Goal: Task Accomplishment & Management: Manage account settings

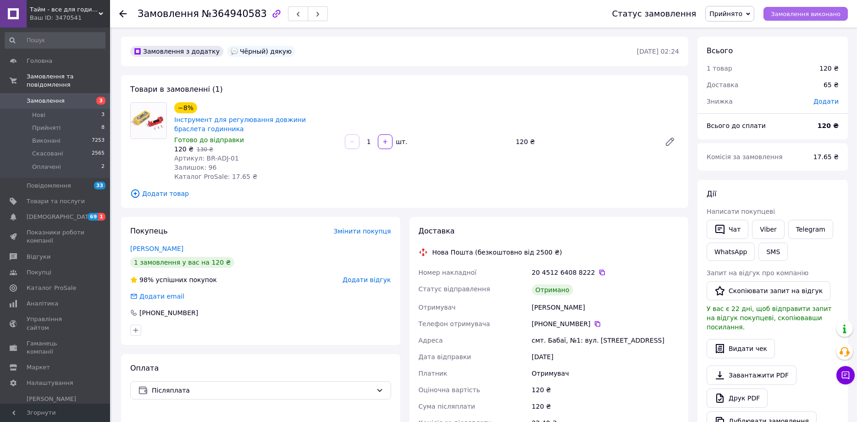
click at [813, 17] on span "Замовлення виконано" at bounding box center [806, 14] width 70 height 7
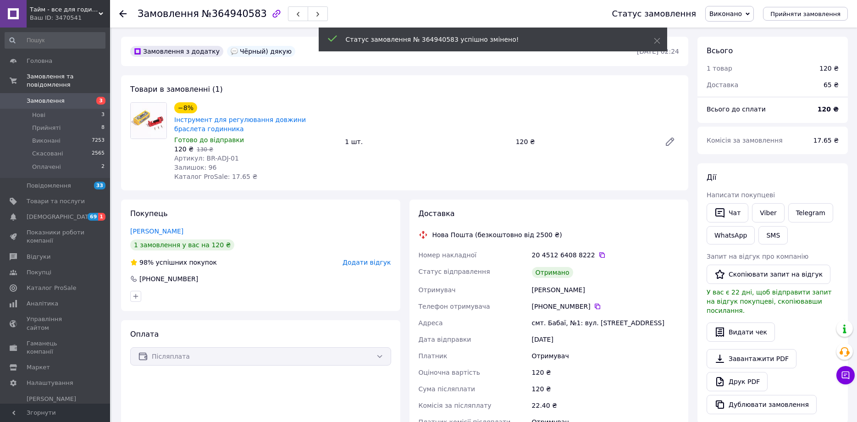
click at [371, 267] on div "Покупець [PERSON_NAME] 1 замовлення у вас на 120 ₴ 98% успішних покупок Додати …" at bounding box center [260, 254] width 279 height 111
click at [367, 264] on span "Додати відгук" at bounding box center [367, 262] width 48 height 7
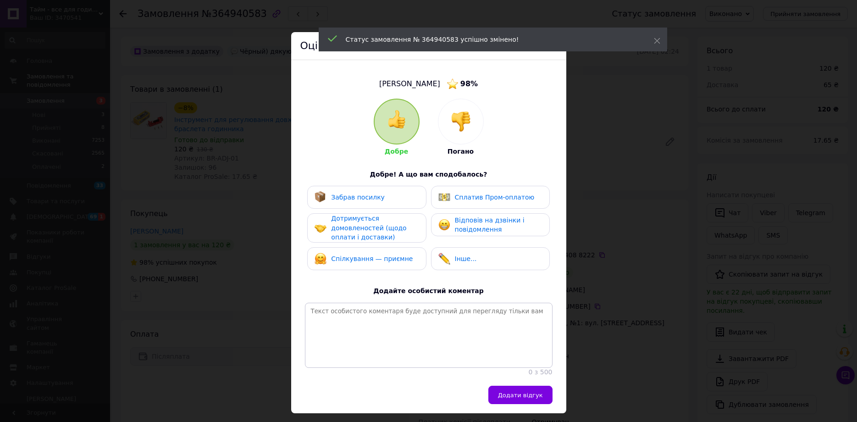
click at [367, 201] on div "Забрав посилку" at bounding box center [358, 198] width 54 height 10
click at [446, 185] on div "Добре Погано Добре! А що вам сподобалось? Забрав посилку Сплатив Пром-оплатою Д…" at bounding box center [429, 238] width 248 height 278
drag, startPoint x: 458, startPoint y: 207, endPoint x: 458, endPoint y: 223, distance: 15.6
click at [459, 207] on div "Сплатив Пром-оплатою" at bounding box center [490, 197] width 119 height 23
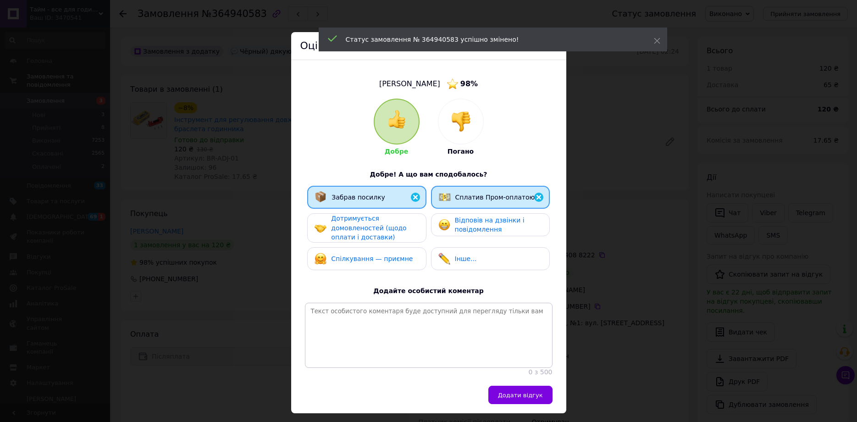
drag, startPoint x: 458, startPoint y: 223, endPoint x: 450, endPoint y: 216, distance: 10.1
click at [458, 221] on span "Відповів на дзвінки і повідомлення" at bounding box center [490, 224] width 70 height 17
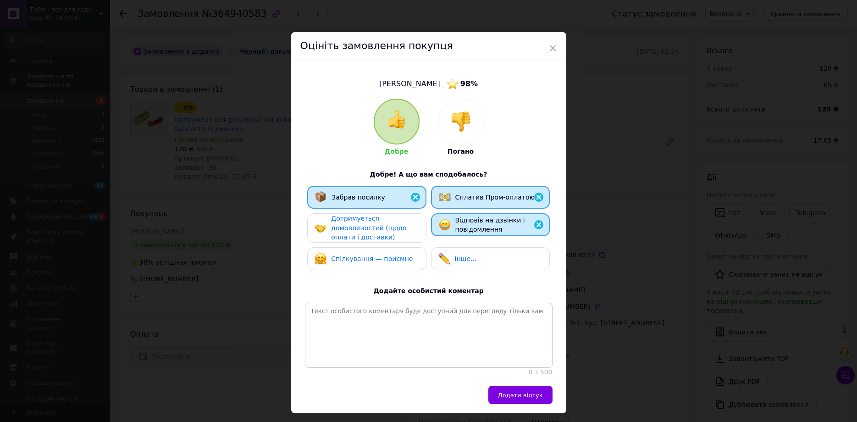
click at [393, 222] on div "Дотримується домовленостей (щодо оплати і доставки)" at bounding box center [374, 228] width 87 height 28
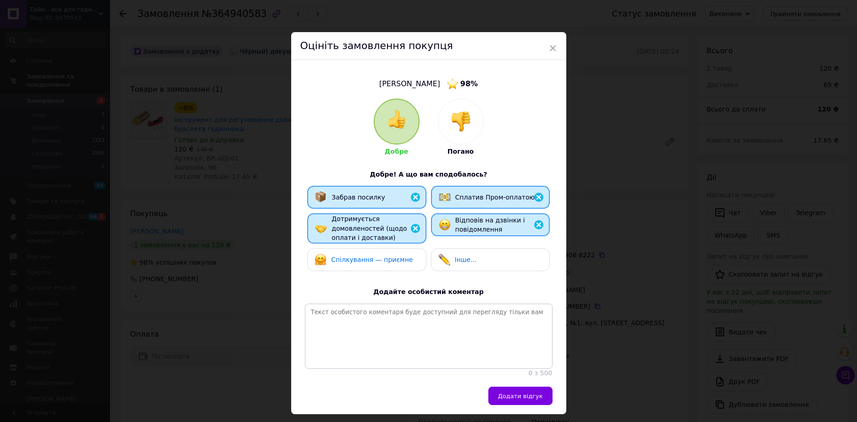
click at [391, 252] on div "Спілкування — приємне" at bounding box center [366, 259] width 119 height 23
click at [399, 344] on textarea at bounding box center [429, 336] width 248 height 65
paste textarea "Найкращий покупець! Я дуже рекомендую цього надійного ділового партнера!"
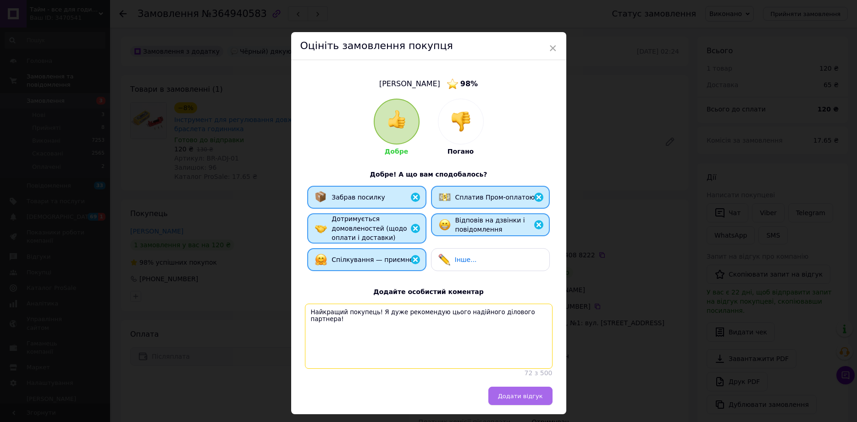
type textarea "Найкращий покупець! Я дуже рекомендую цього надійного ділового партнера!"
click at [515, 405] on button "Додати відгук" at bounding box center [520, 396] width 64 height 18
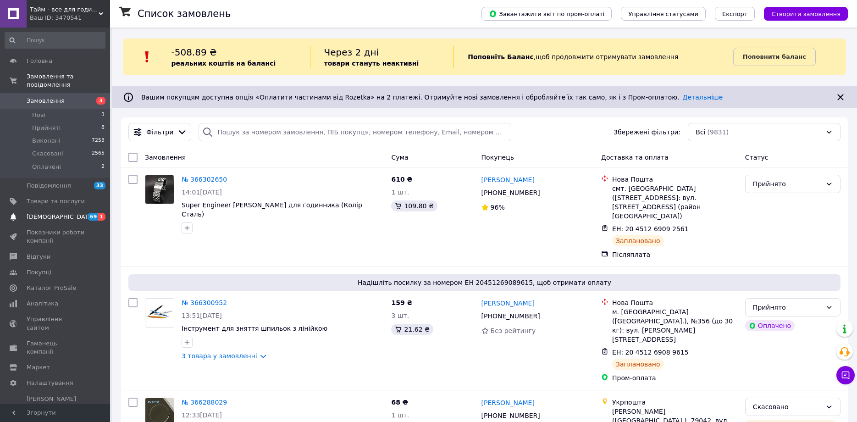
click at [75, 213] on span "[DEMOGRAPHIC_DATA]" at bounding box center [56, 217] width 58 height 8
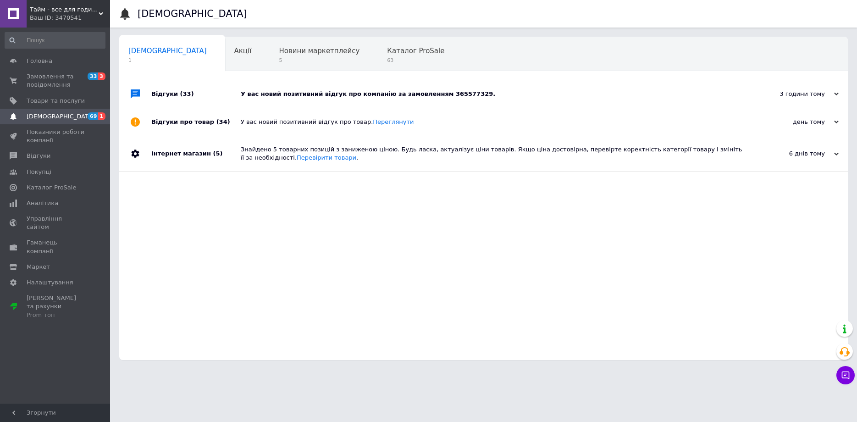
click at [309, 91] on div "У вас новий позитивний відгук про компанію за замовленням 365577329." at bounding box center [494, 94] width 506 height 8
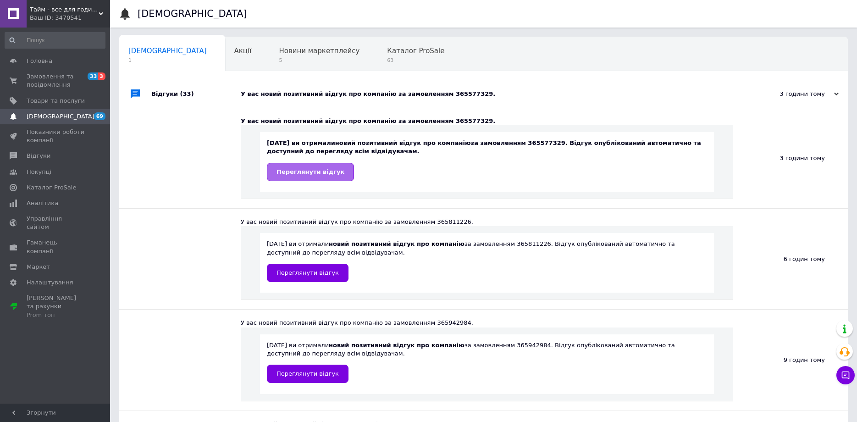
click at [326, 174] on span "Переглянути відгук" at bounding box center [310, 171] width 68 height 7
click at [73, 83] on span "Замовлення та повідомлення" at bounding box center [56, 80] width 58 height 17
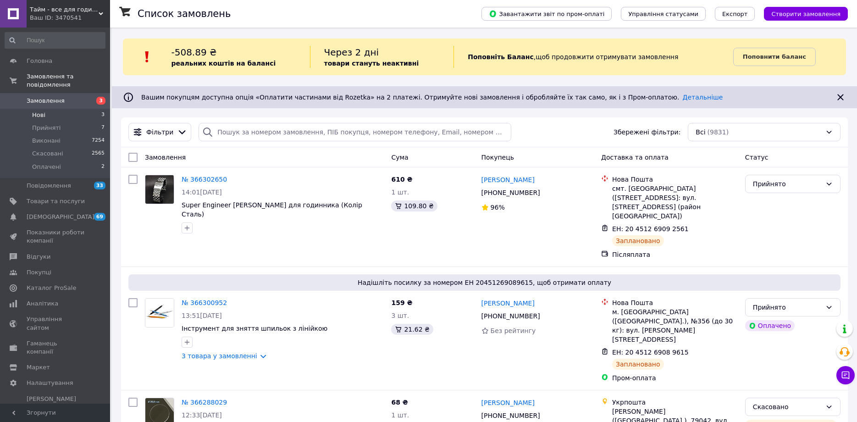
click at [79, 109] on li "Нові 3" at bounding box center [55, 115] width 110 height 13
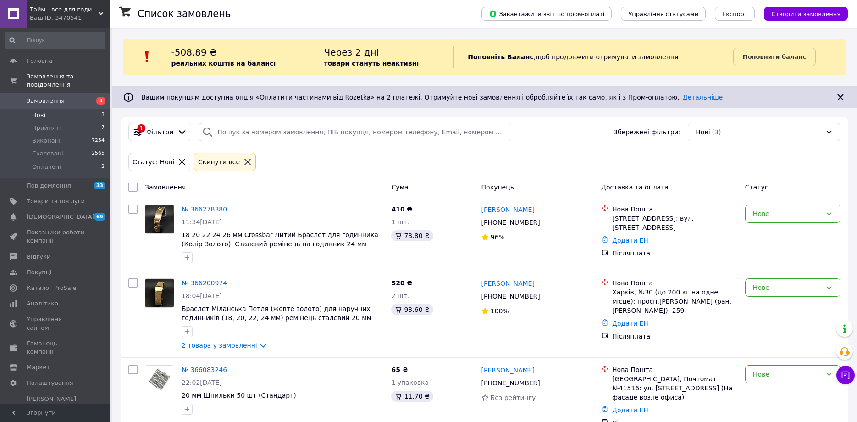
scroll to position [14, 0]
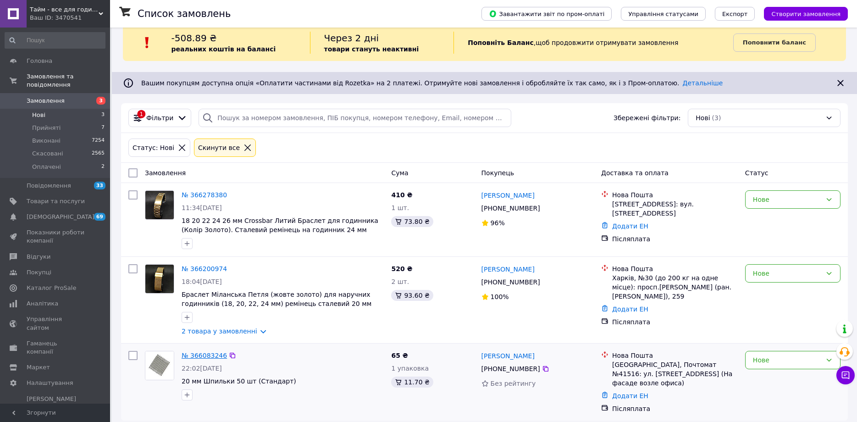
click at [209, 358] on link "№ 366083246" at bounding box center [204, 355] width 45 height 7
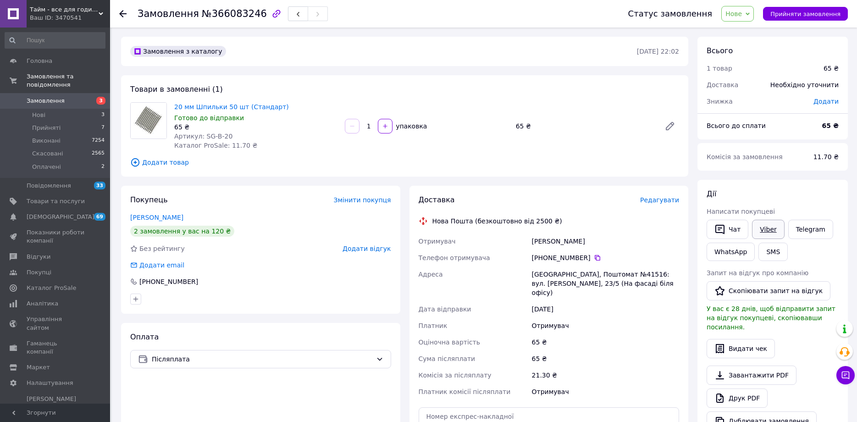
click at [772, 227] on link "Viber" at bounding box center [768, 229] width 32 height 19
click at [753, 17] on span "Нове" at bounding box center [737, 14] width 33 height 16
click at [753, 32] on li "Прийнято" at bounding box center [743, 32] width 42 height 14
click at [662, 200] on span "Редагувати" at bounding box center [659, 199] width 39 height 7
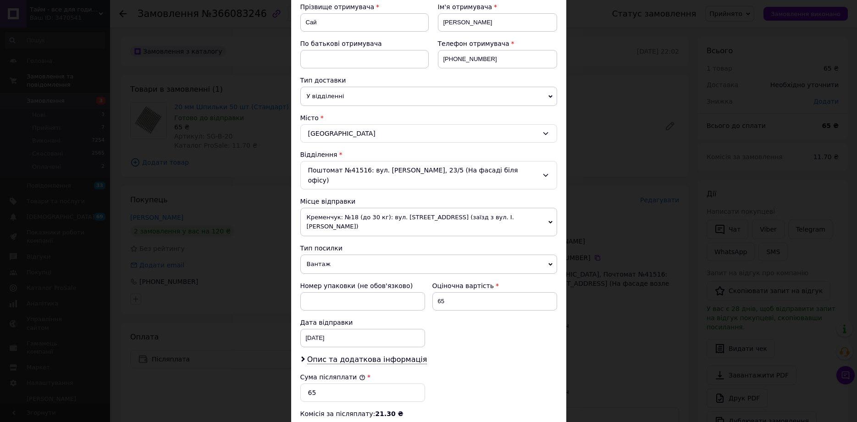
scroll to position [153, 0]
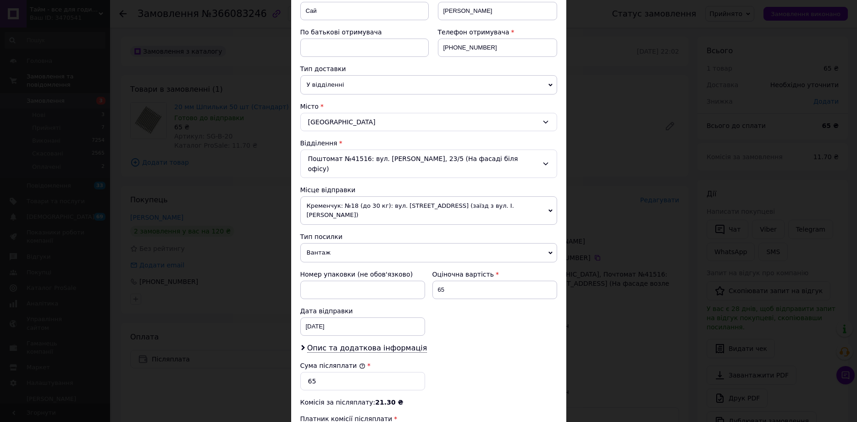
click at [338, 243] on span "Вантаж" at bounding box center [428, 252] width 257 height 19
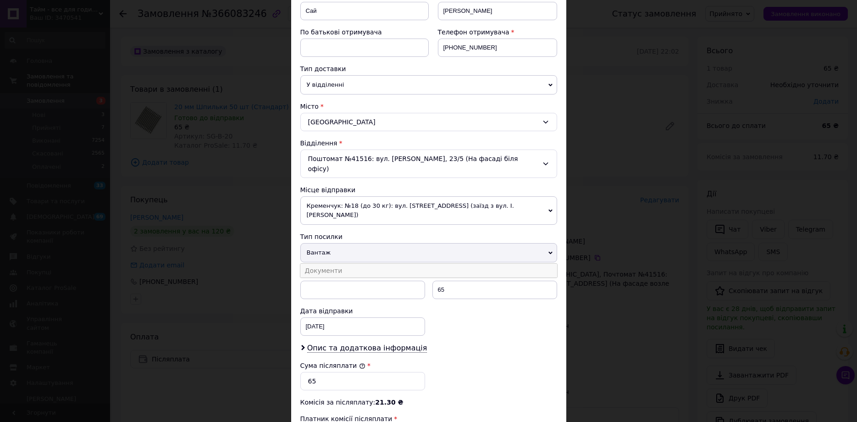
click at [343, 264] on li "Документи" at bounding box center [428, 271] width 257 height 14
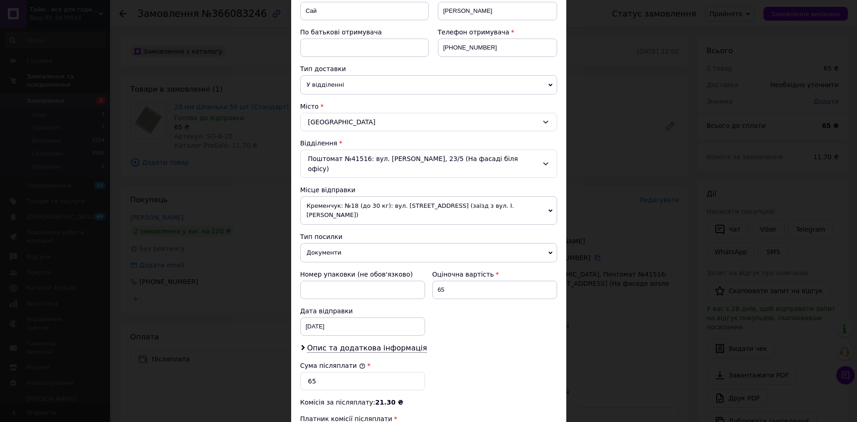
scroll to position [287, 0]
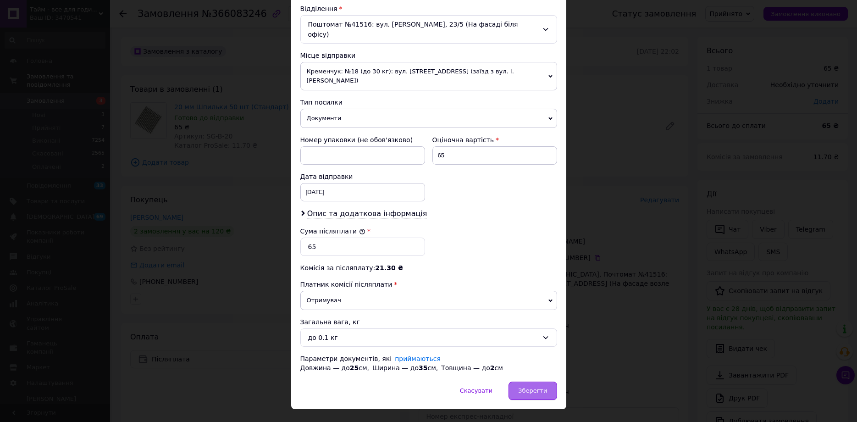
click at [537, 387] on span "Зберегти" at bounding box center [532, 390] width 29 height 7
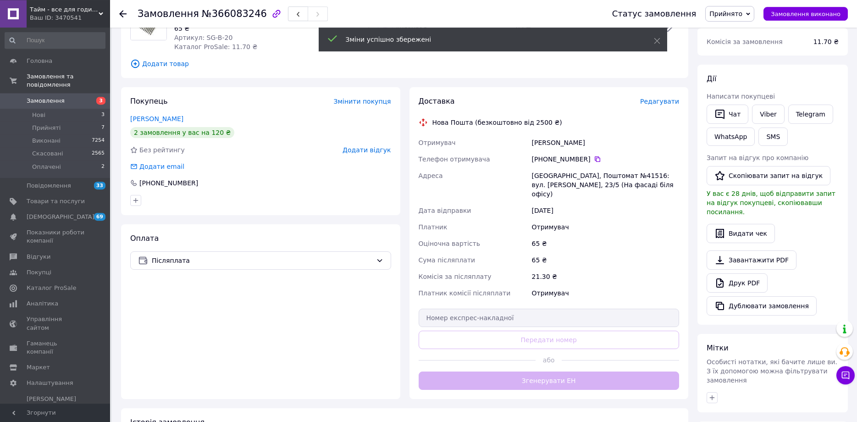
scroll to position [99, 0]
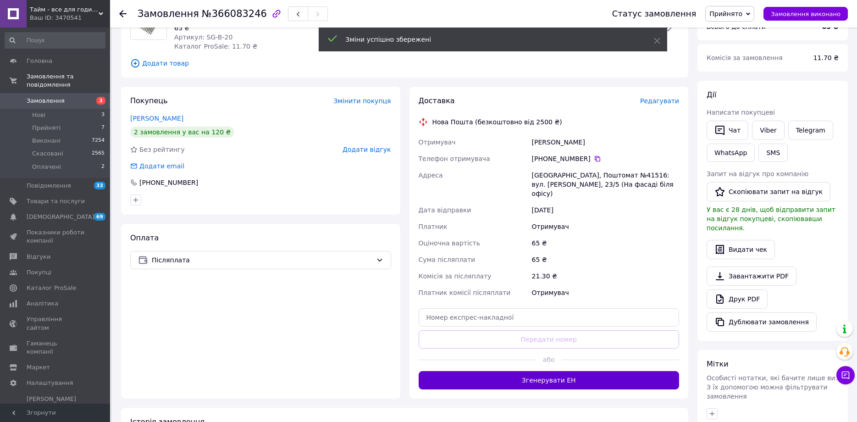
click at [594, 371] on button "Згенерувати ЕН" at bounding box center [549, 380] width 261 height 18
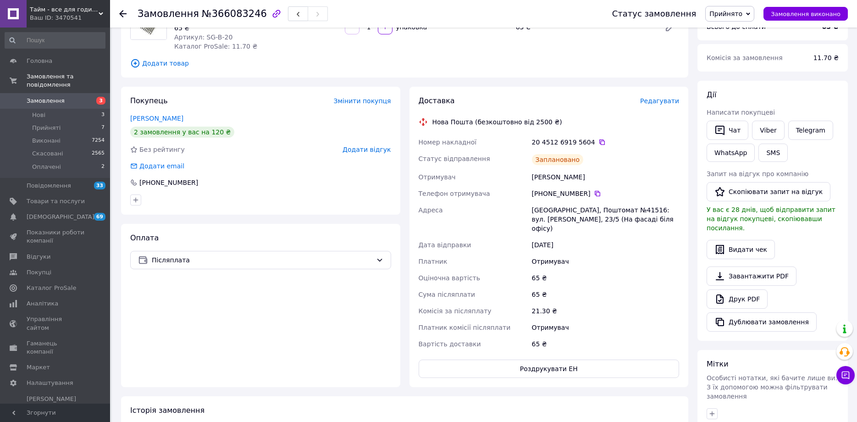
click at [283, 171] on div "Покупець Змінити покупця Сай Максим 2 замовлення у вас на 120 ₴ Без рейтингу До…" at bounding box center [260, 151] width 279 height 128
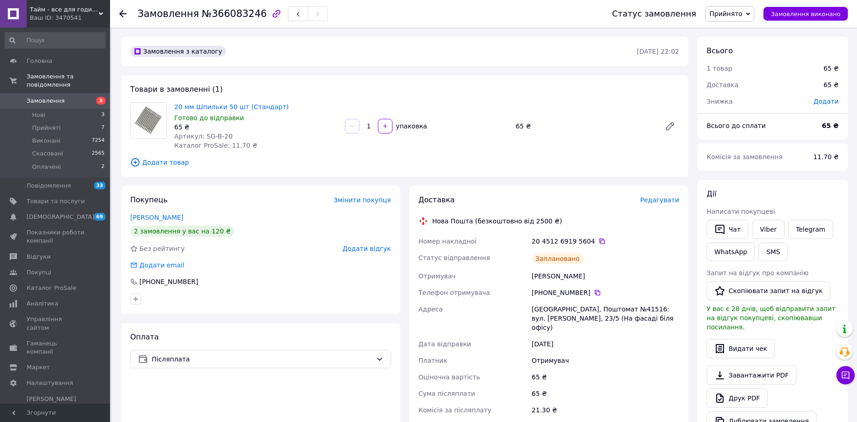
click at [81, 97] on span "Замовлення" at bounding box center [56, 101] width 58 height 8
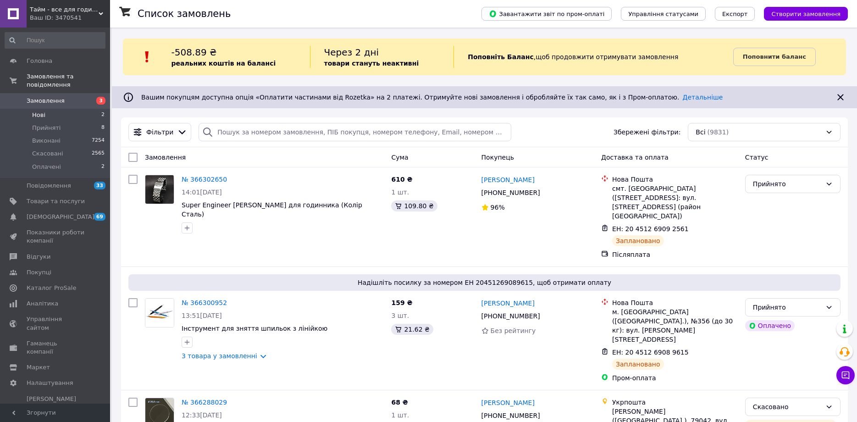
click at [67, 109] on li "Нові 2" at bounding box center [55, 115] width 110 height 13
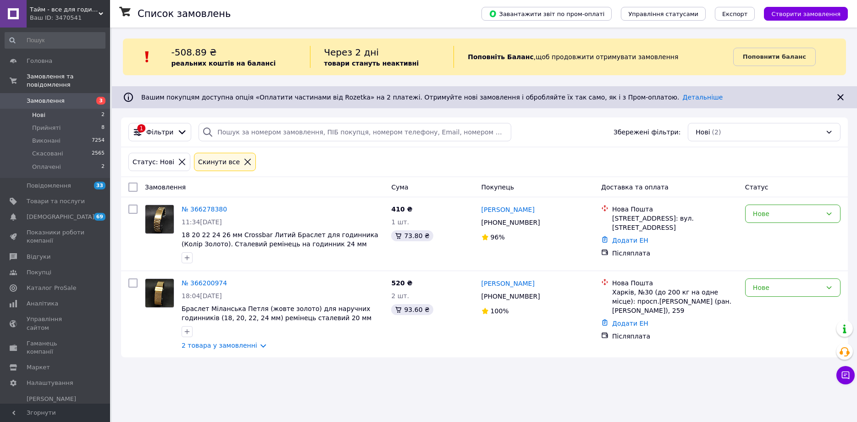
click at [60, 93] on link "Замовлення 3" at bounding box center [55, 101] width 110 height 16
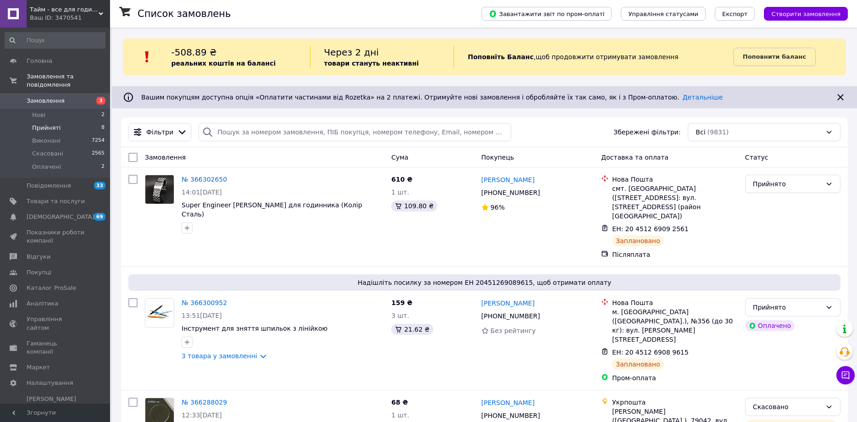
click at [59, 123] on li "Прийняті 8" at bounding box center [55, 128] width 110 height 13
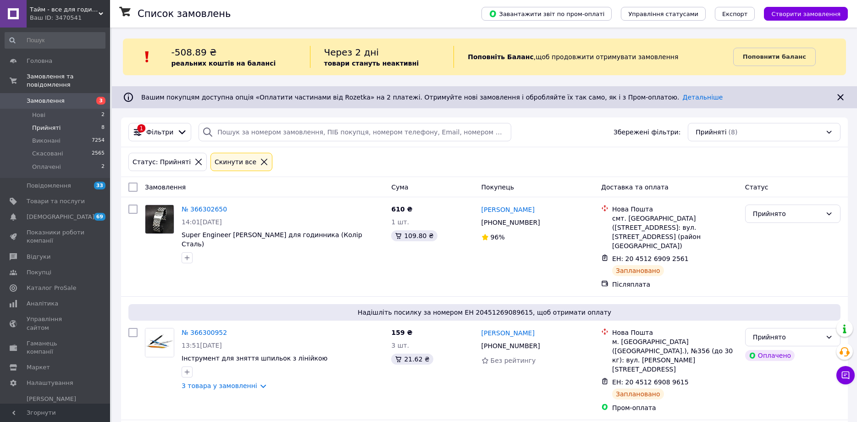
click at [50, 97] on span "Замовлення" at bounding box center [46, 101] width 38 height 8
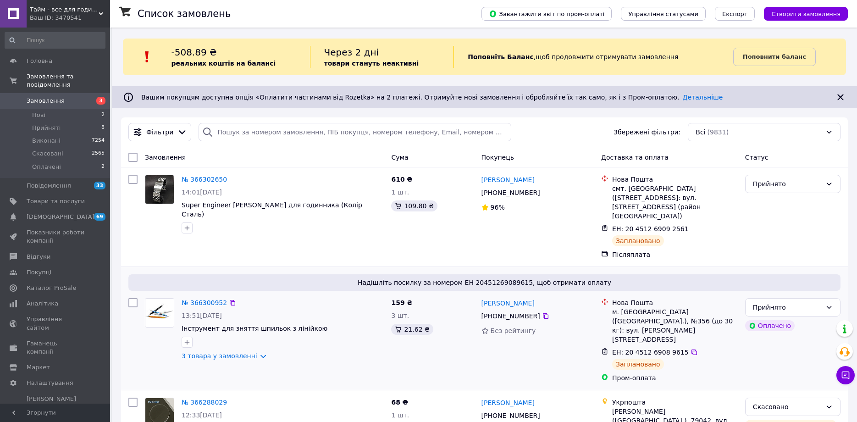
click at [315, 359] on div "№ 366300952 13:51, 12.10.2025 Інструмент для зняття шпильок з лінійкою 3 товара…" at bounding box center [264, 340] width 246 height 92
click at [66, 122] on li "Прийняті 8" at bounding box center [55, 128] width 110 height 13
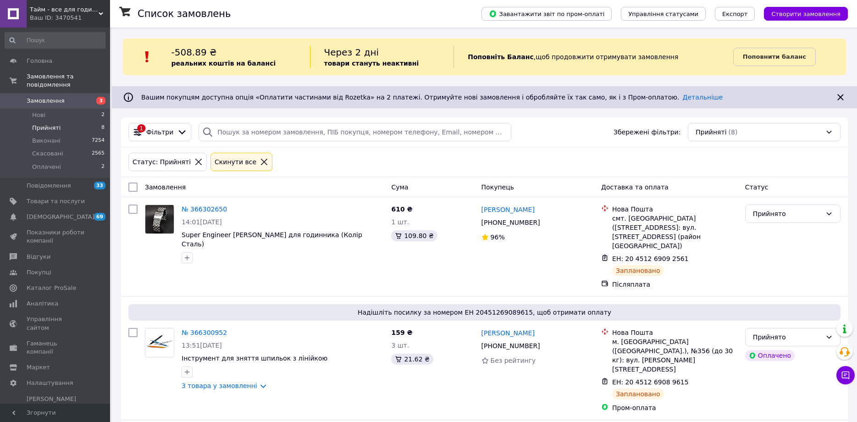
click at [45, 97] on span "Замовлення" at bounding box center [46, 101] width 38 height 8
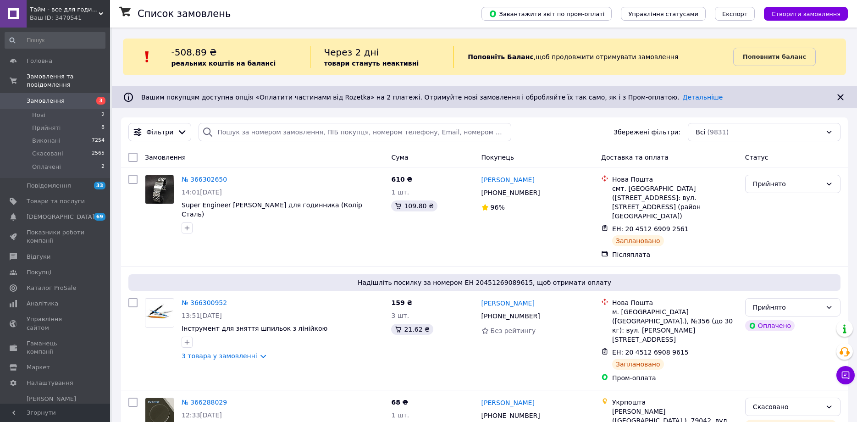
click at [193, 147] on div "Фільтри Збережені фільтри: Всі (9831)" at bounding box center [484, 132] width 727 height 30
